Goal: Task Accomplishment & Management: Manage account settings

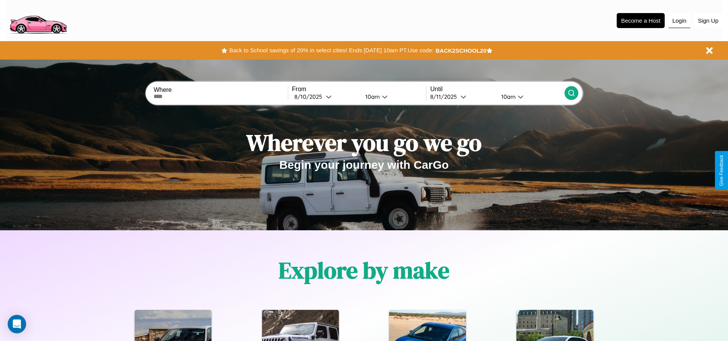
click at [679, 20] on button "Login" at bounding box center [680, 20] width 22 height 15
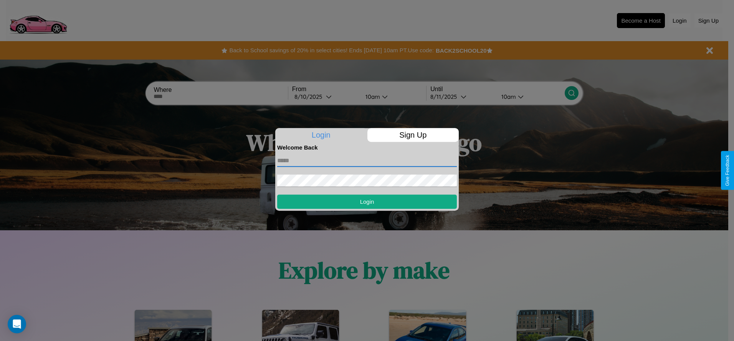
click at [367, 160] on input "text" at bounding box center [367, 160] width 180 height 12
type input "**********"
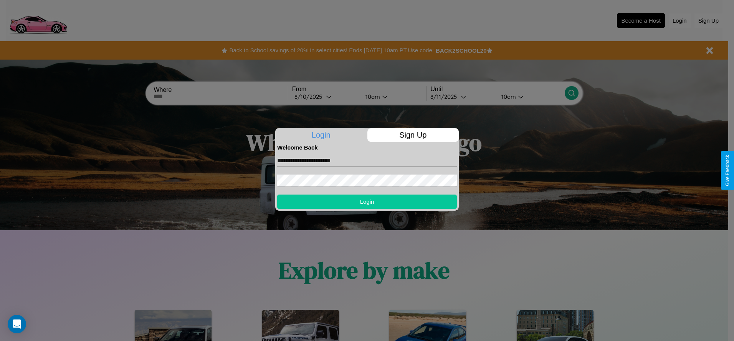
click at [367, 201] on button "Login" at bounding box center [367, 201] width 180 height 14
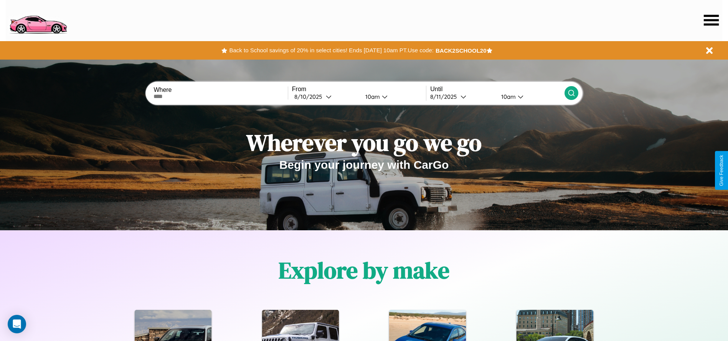
click at [711, 20] on icon at bounding box center [711, 20] width 15 height 11
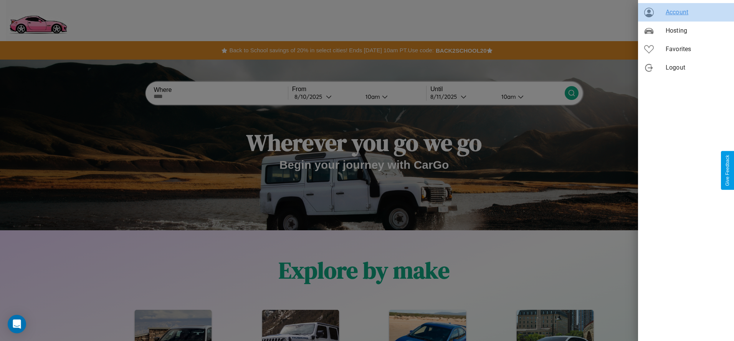
click at [686, 12] on span "Account" at bounding box center [697, 12] width 62 height 9
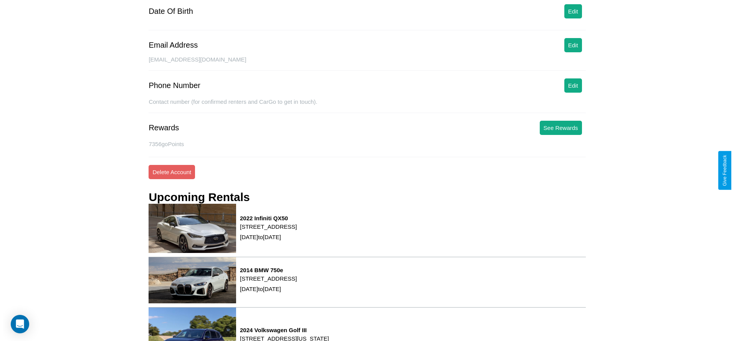
scroll to position [104, 0]
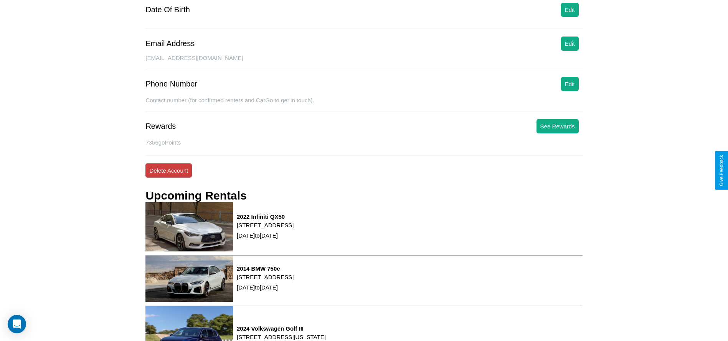
click at [169, 170] on button "Delete Account" at bounding box center [168, 170] width 46 height 14
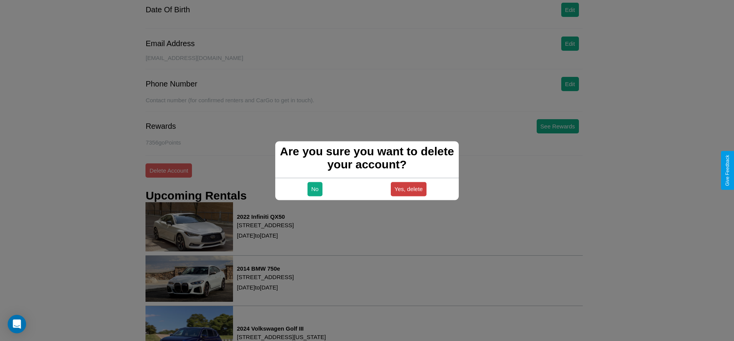
click at [408, 188] on button "Yes, delete" at bounding box center [409, 189] width 36 height 14
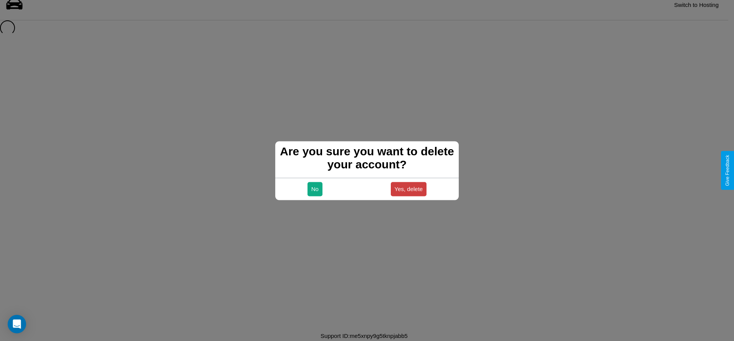
scroll to position [10, 0]
